Goal: Transaction & Acquisition: Purchase product/service

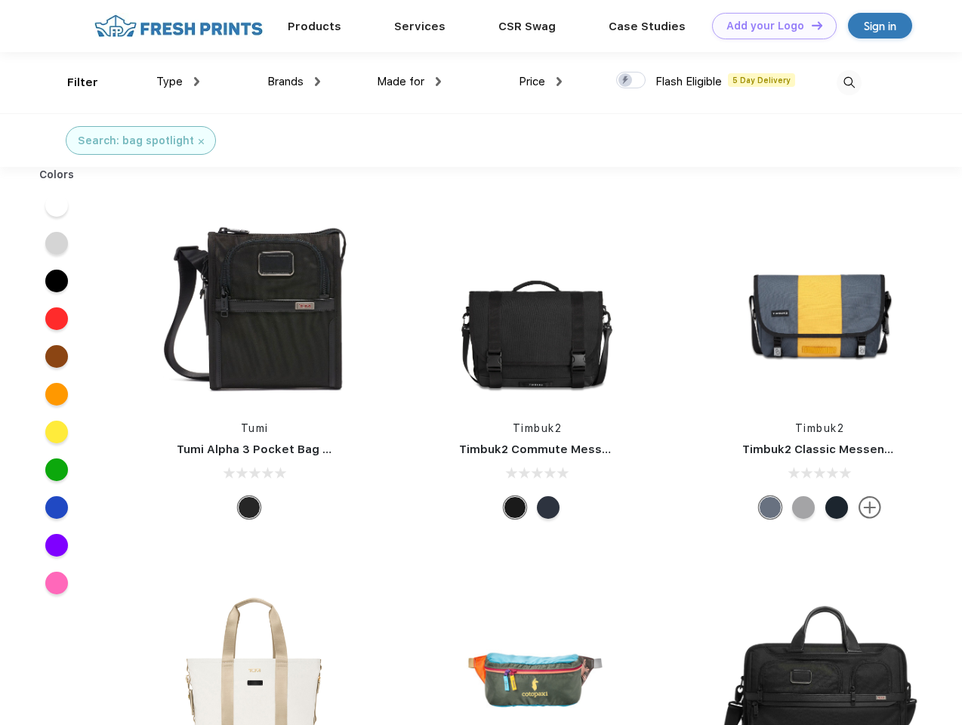
scroll to position [1, 0]
click at [769, 26] on link "Add your Logo Design Tool" at bounding box center [774, 26] width 125 height 26
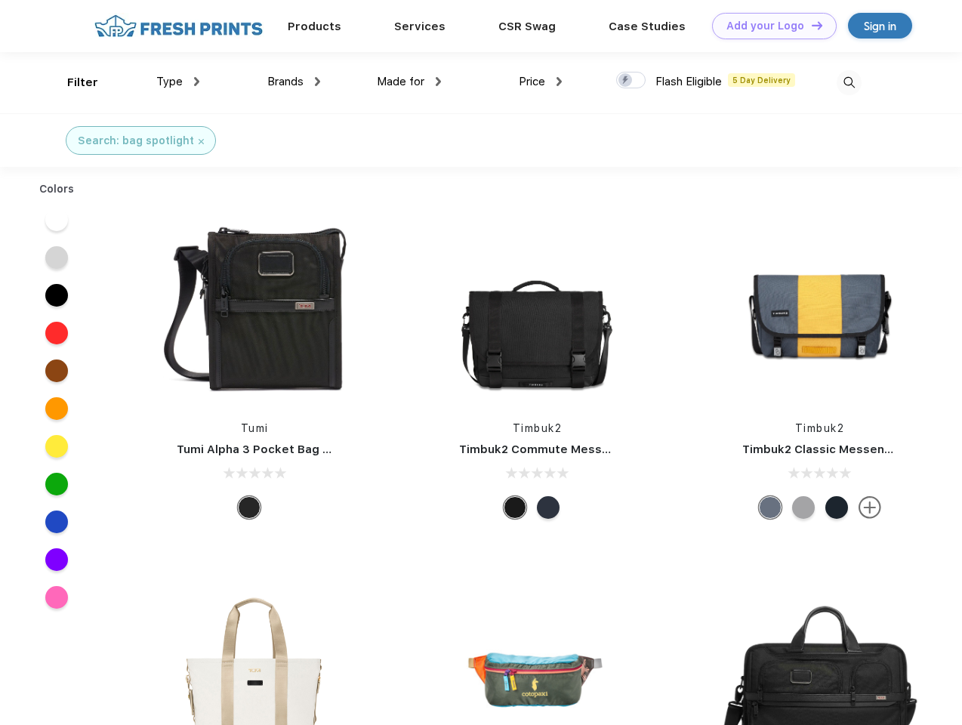
click at [0, 0] on div "Design Tool" at bounding box center [0, 0] width 0 height 0
click at [811, 25] on link "Add your Logo Design Tool" at bounding box center [774, 26] width 125 height 26
click at [73, 82] on div "Filter" at bounding box center [82, 82] width 31 height 17
click at [178, 82] on span "Type" at bounding box center [169, 82] width 26 height 14
click at [294, 82] on span "Brands" at bounding box center [285, 82] width 36 height 14
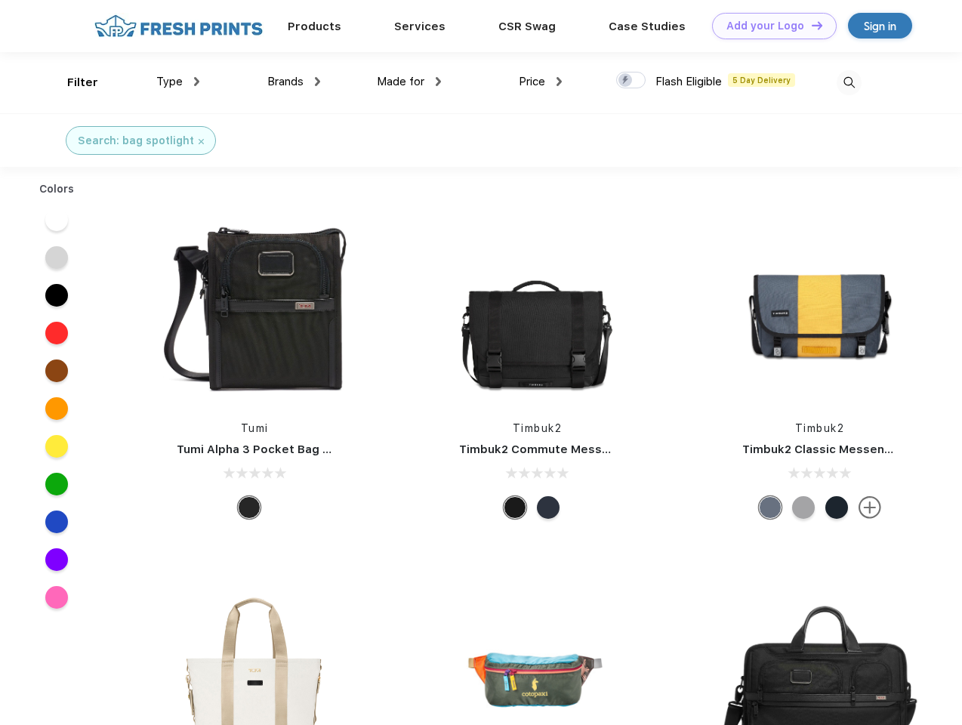
click at [409, 82] on span "Made for" at bounding box center [401, 82] width 48 height 14
click at [541, 82] on span "Price" at bounding box center [532, 82] width 26 height 14
click at [632, 81] on div at bounding box center [630, 80] width 29 height 17
click at [626, 81] on input "checkbox" at bounding box center [621, 76] width 10 height 10
click at [849, 82] on img at bounding box center [849, 82] width 25 height 25
